Goal: Task Accomplishment & Management: Manage account settings

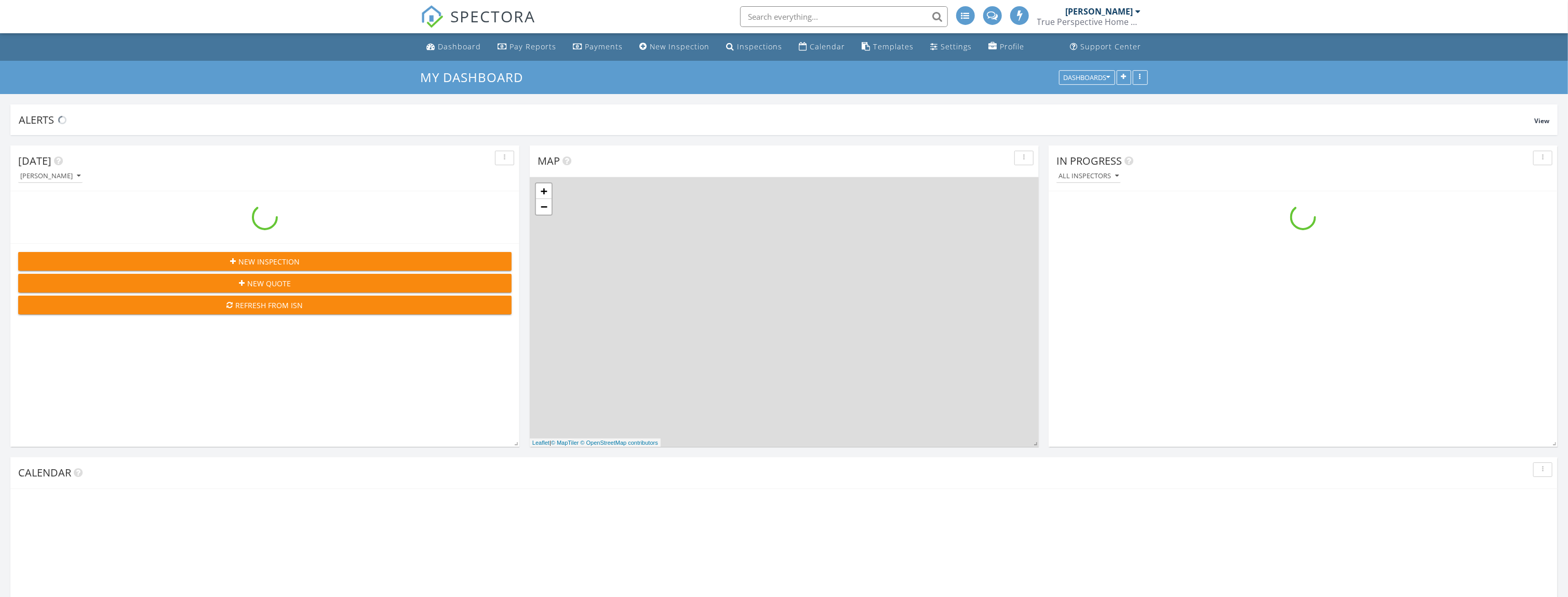
scroll to position [864, 1591]
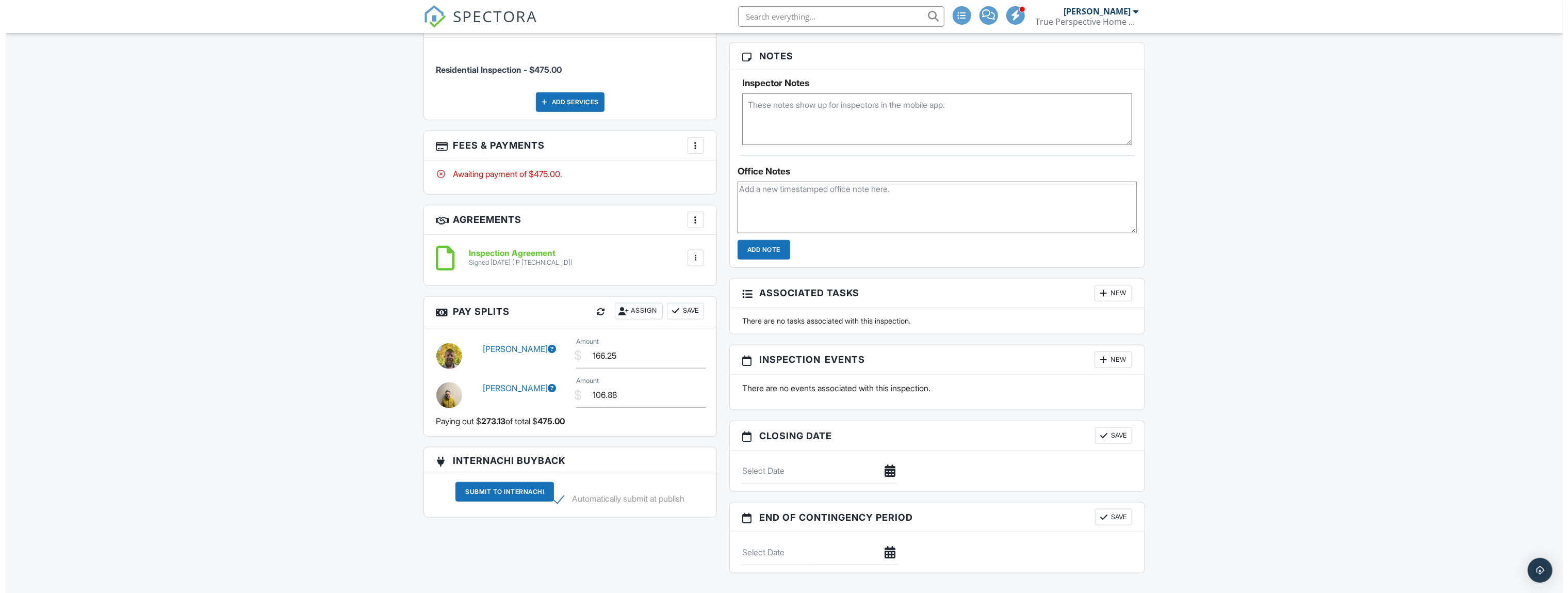
scroll to position [757, 0]
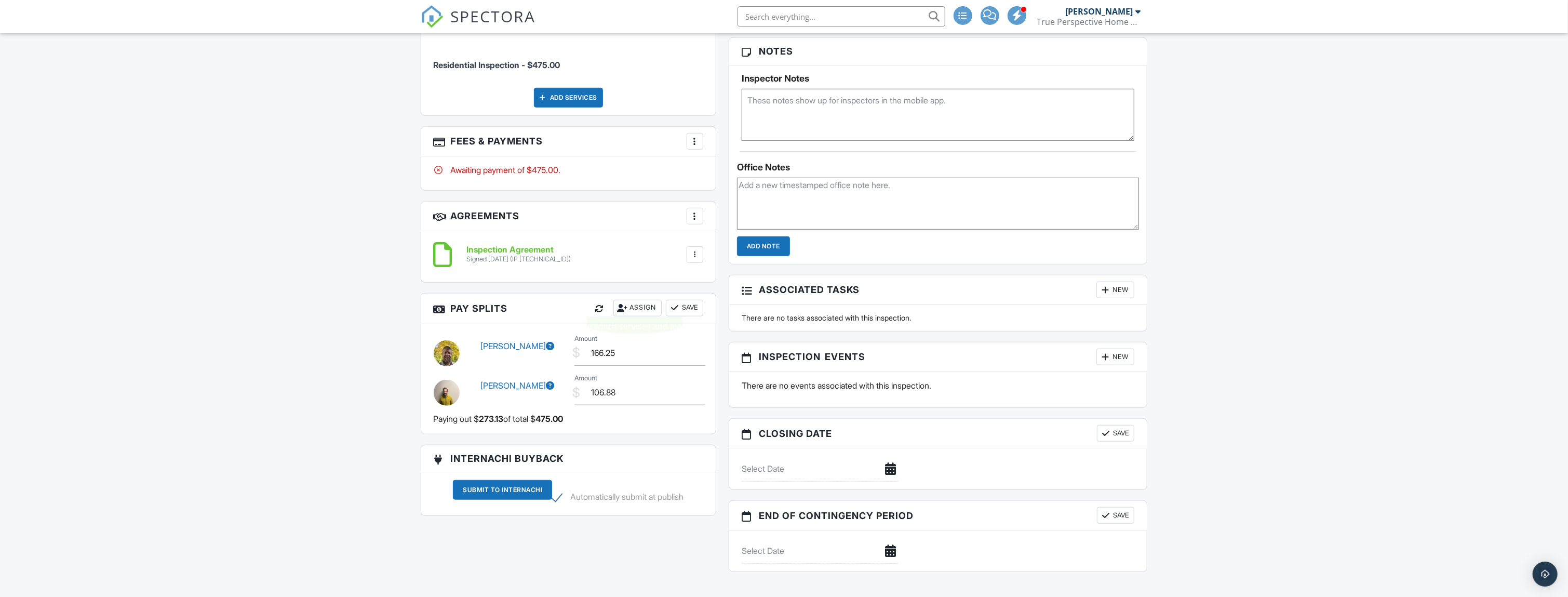
click at [646, 303] on div "Assign" at bounding box center [638, 308] width 48 height 17
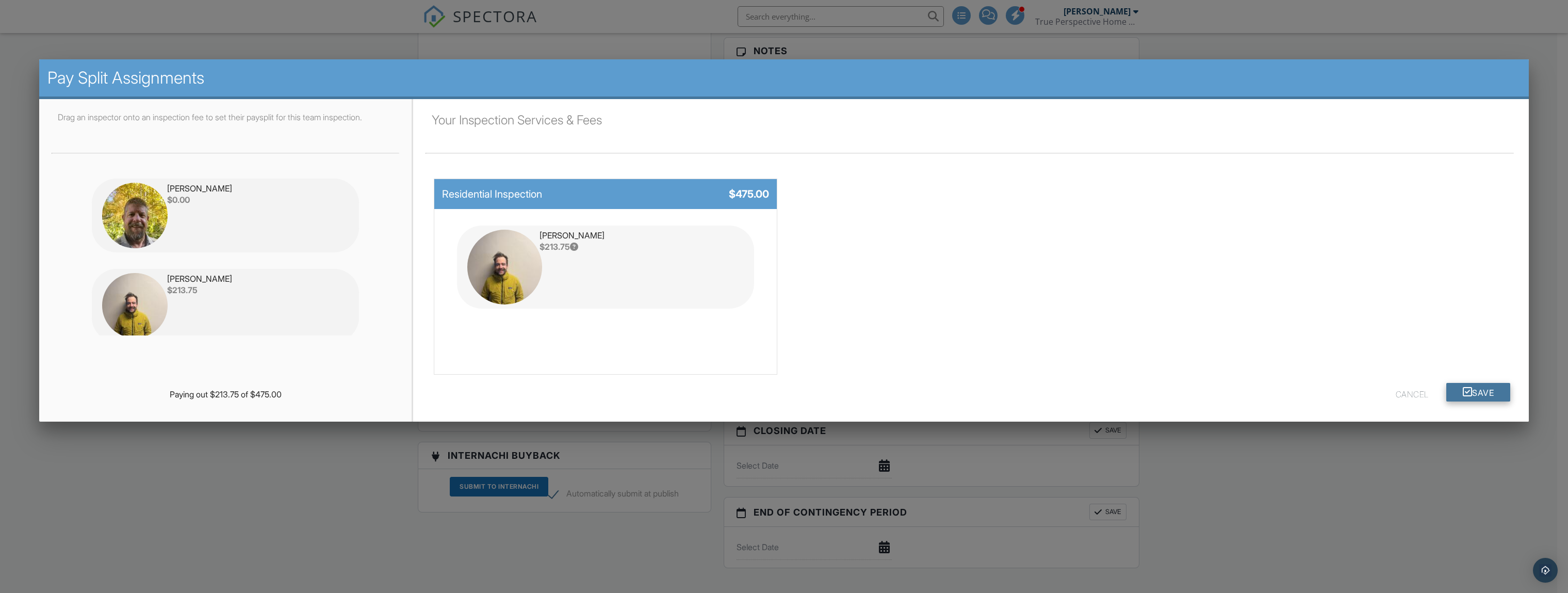
click at [1492, 390] on button "Save" at bounding box center [1478, 393] width 65 height 19
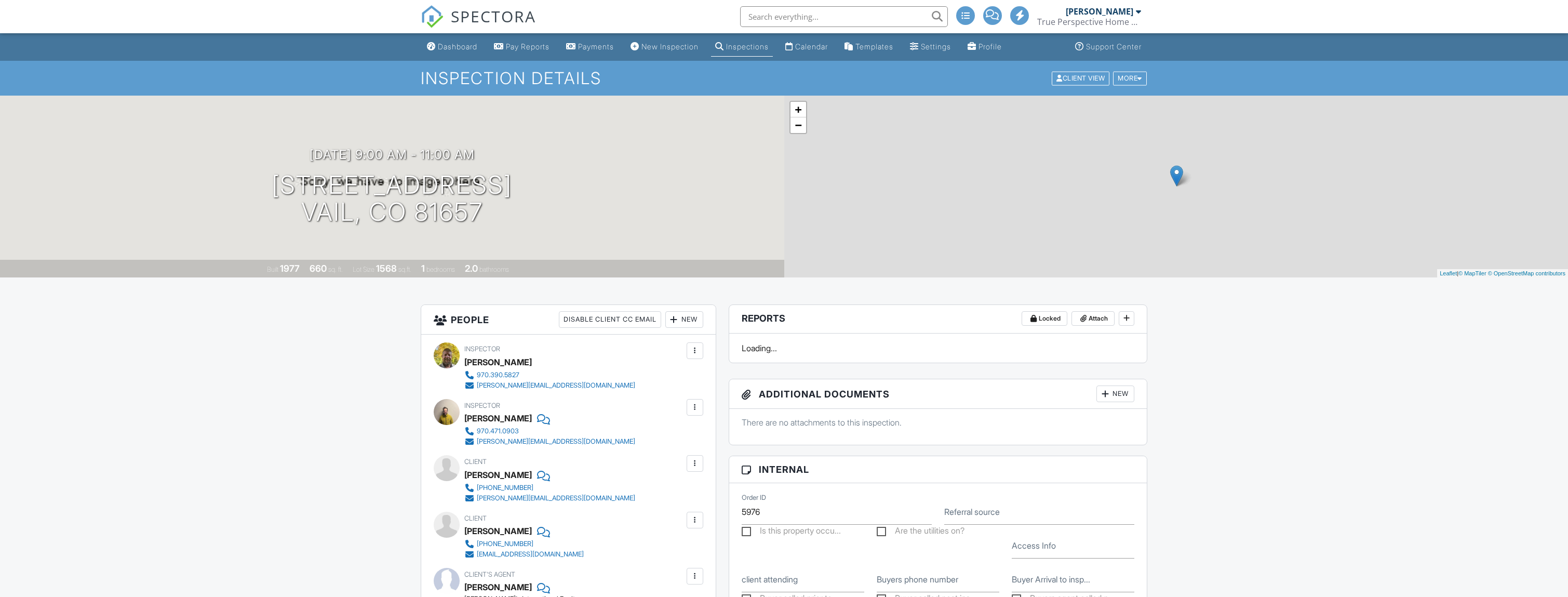
scroll to position [858, 0]
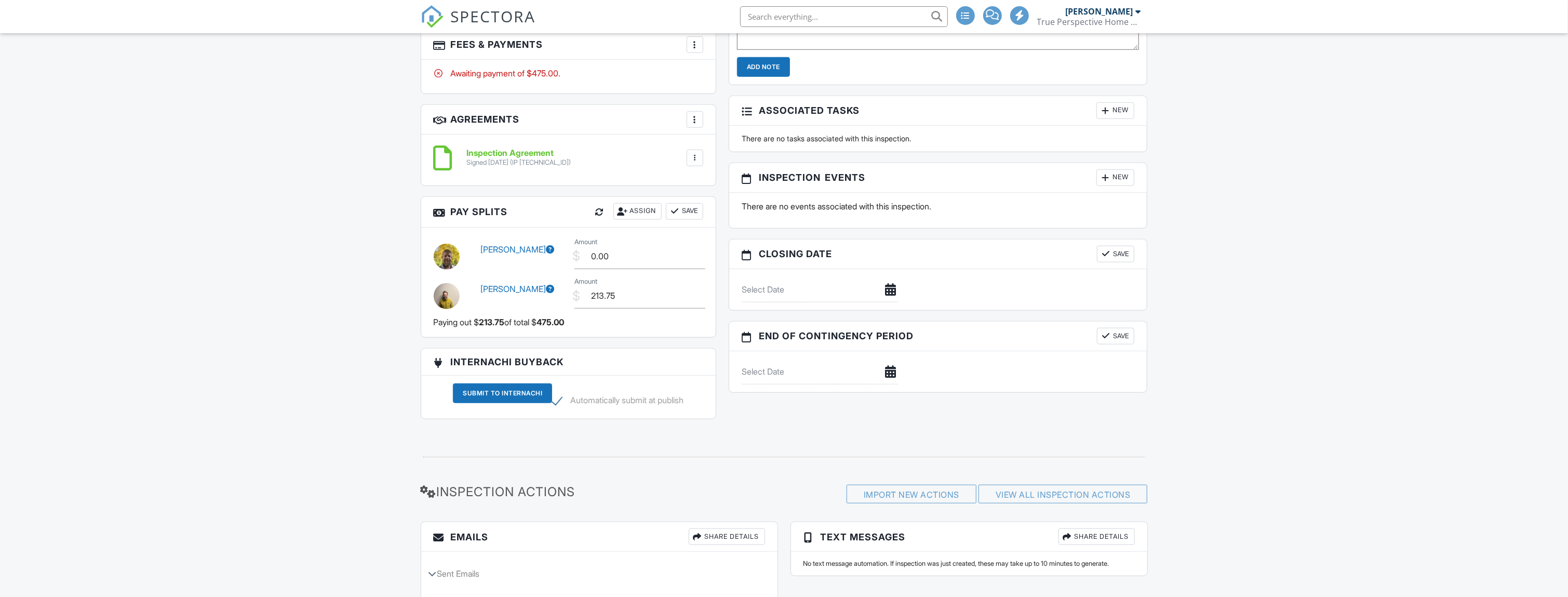
click at [676, 208] on div at bounding box center [674, 211] width 10 height 10
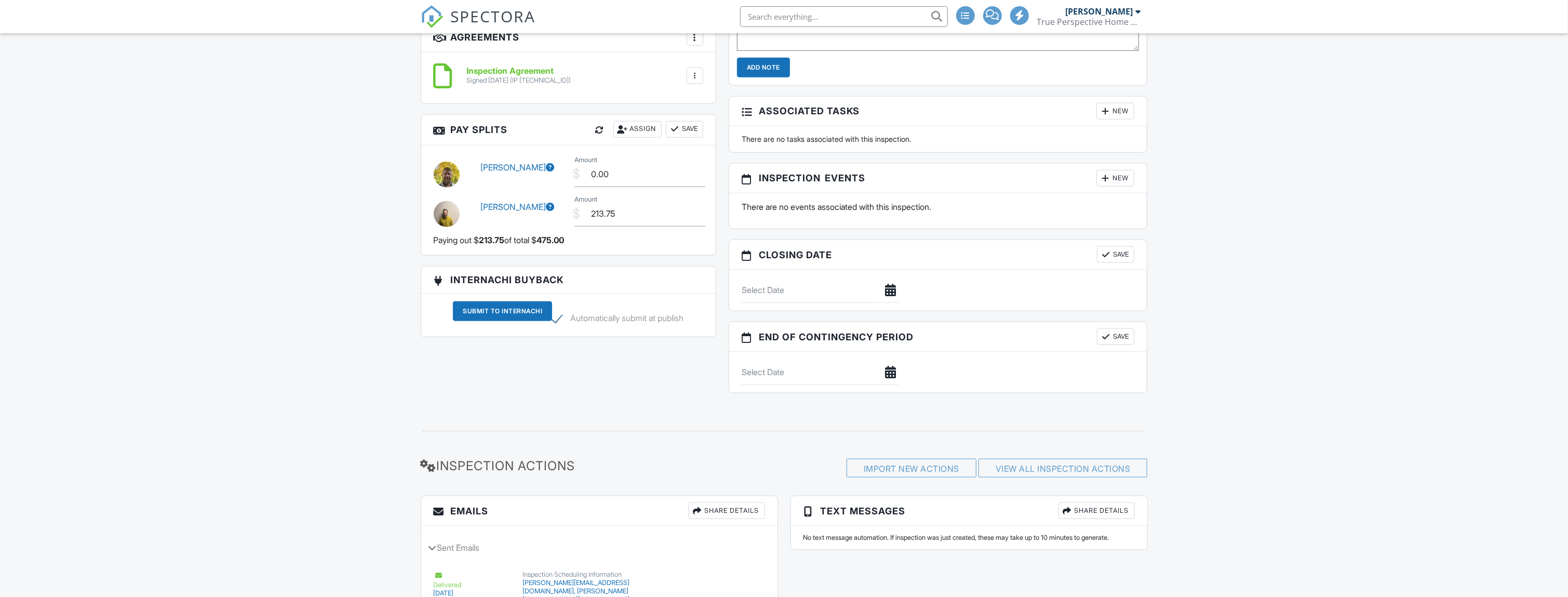
scroll to position [762, 0]
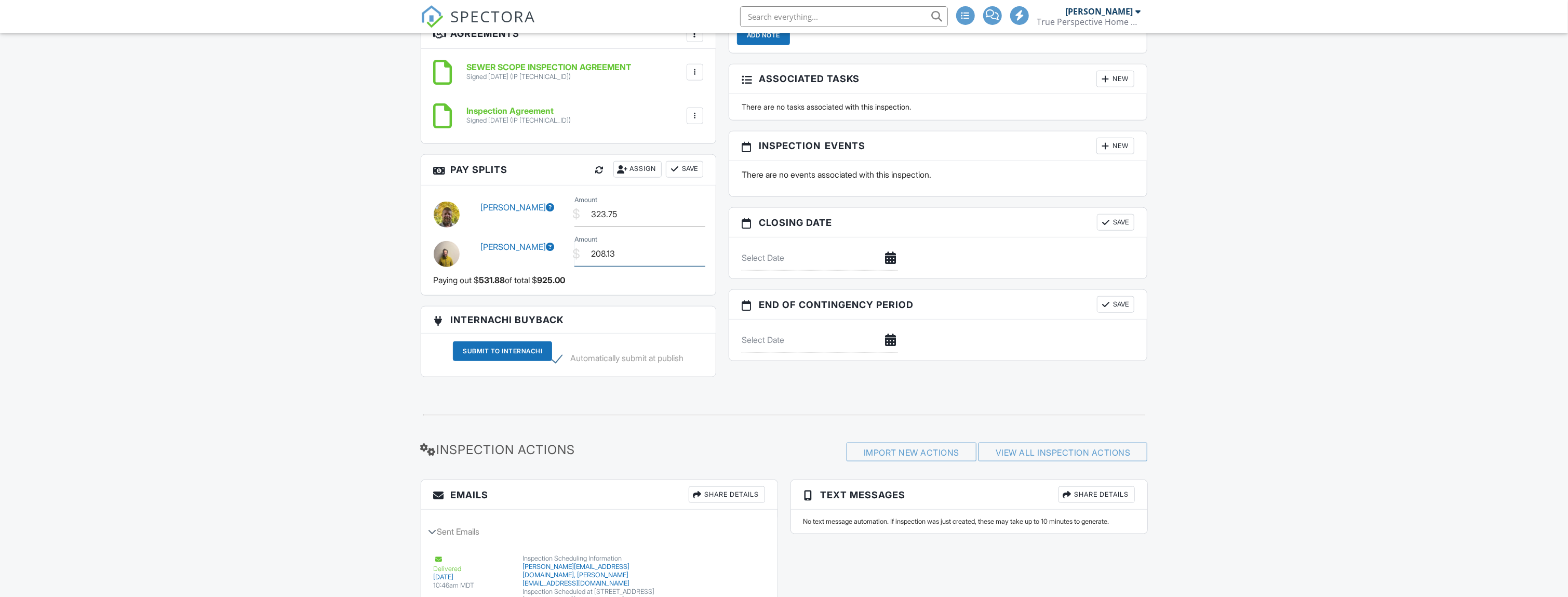
click at [629, 247] on input "208.13" at bounding box center [640, 254] width 131 height 26
click at [643, 169] on div "Assign" at bounding box center [638, 169] width 48 height 17
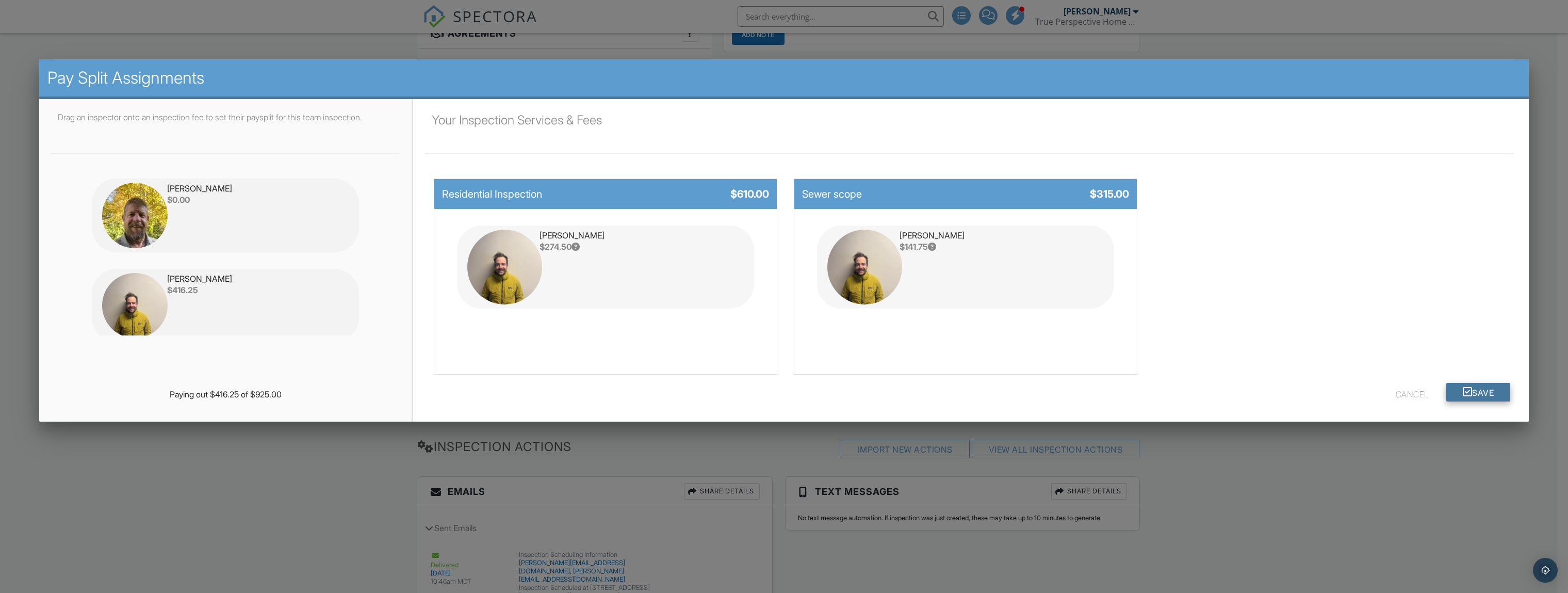
click at [1476, 394] on button "Save" at bounding box center [1478, 393] width 65 height 19
